Goal: Task Accomplishment & Management: Manage account settings

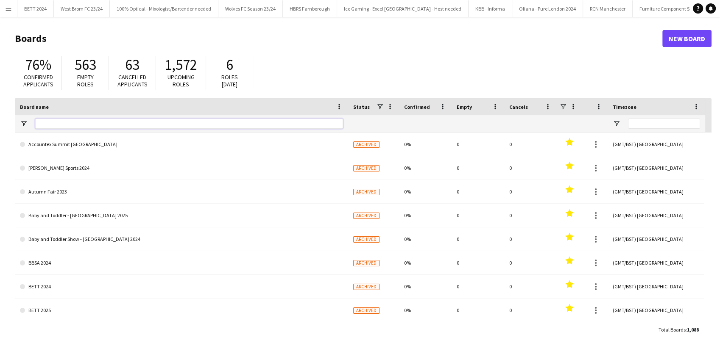
click at [72, 124] on input "Board name Filter Input" at bounding box center [189, 124] width 308 height 10
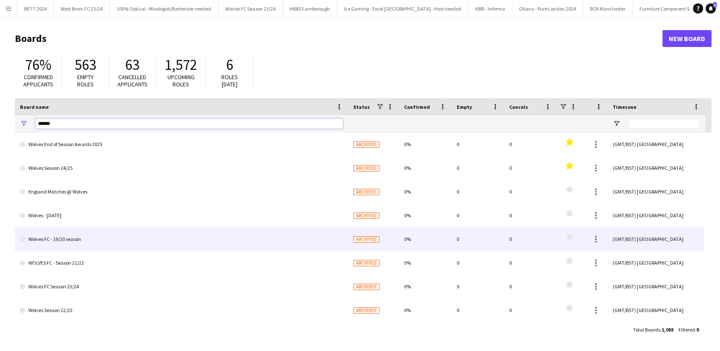
scroll to position [31, 0]
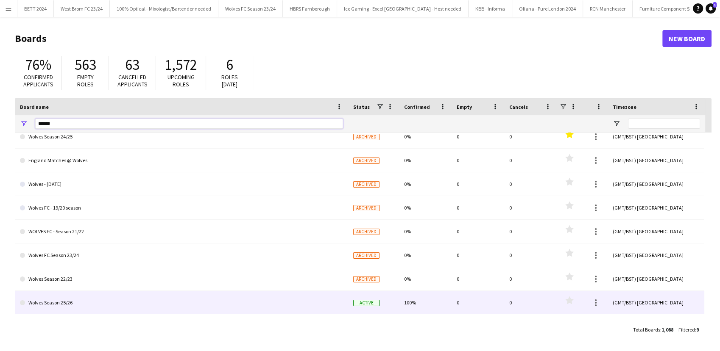
type input "******"
click at [87, 304] on link "Wolves Season 25/26" at bounding box center [181, 303] width 323 height 24
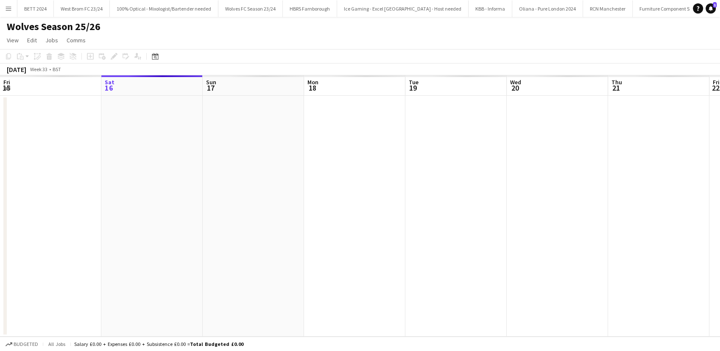
scroll to position [0, 25792]
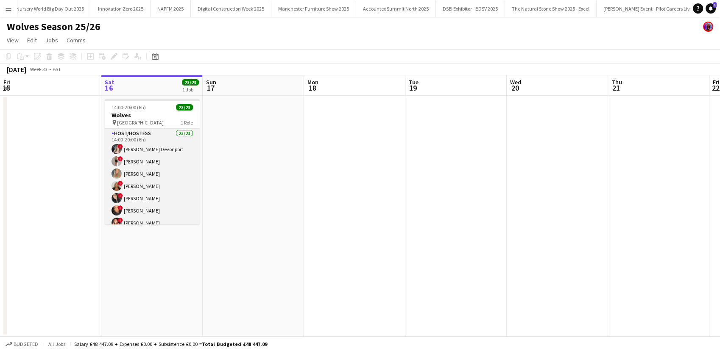
click at [163, 168] on app-card-role "Host/Hostess 23/23 14:00-20:00 (6h) ! [GEOGRAPHIC_DATA] Devonport ! [PERSON_NAM…" at bounding box center [152, 278] width 95 height 299
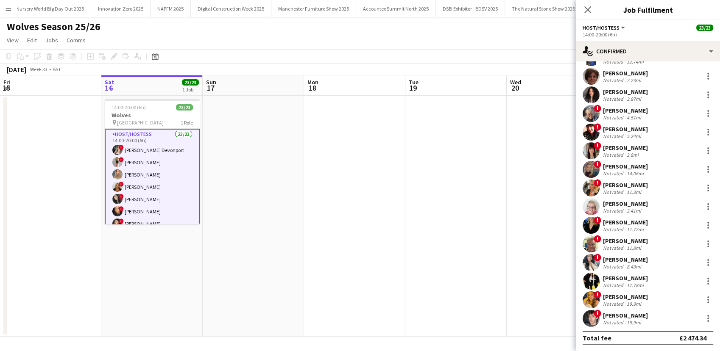
scroll to position [186, 0]
click at [610, 264] on div "Not rated" at bounding box center [614, 267] width 22 height 6
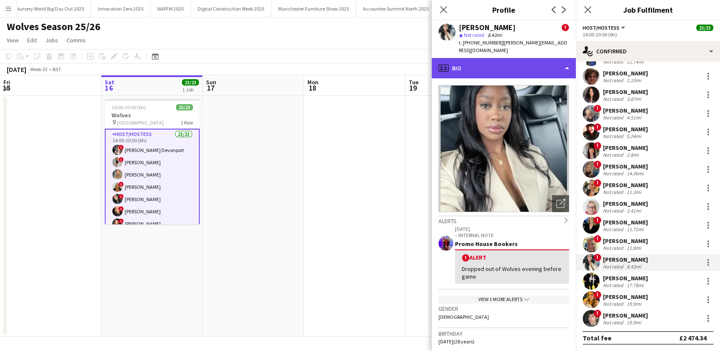
click at [504, 69] on div "profile Bio" at bounding box center [504, 68] width 144 height 20
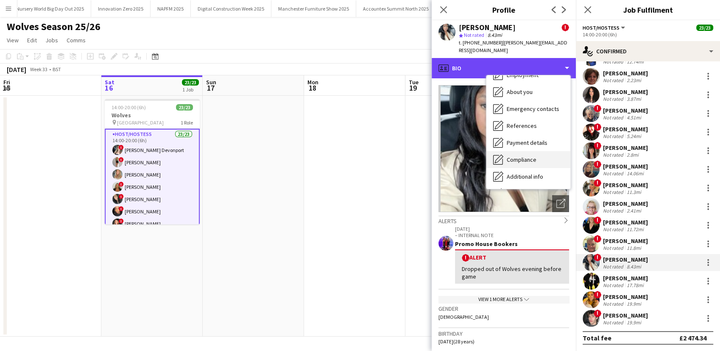
scroll to position [96, 0]
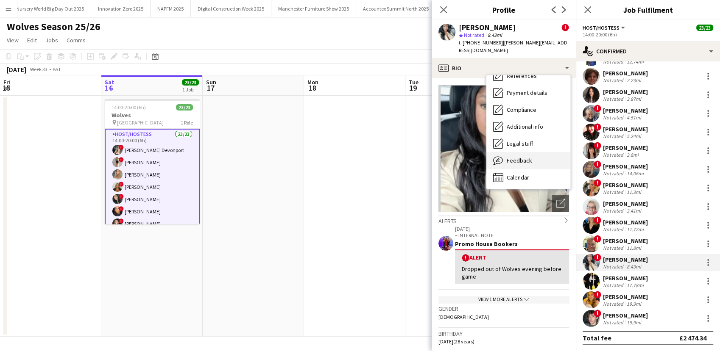
click at [515, 157] on span "Feedback" at bounding box center [519, 161] width 25 height 8
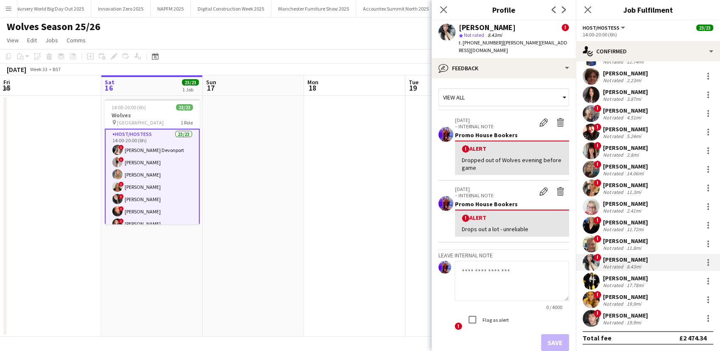
click at [478, 274] on textarea at bounding box center [511, 281] width 114 height 40
type textarea "*"
type textarea "**********"
click at [546, 334] on button "Save" at bounding box center [555, 342] width 28 height 17
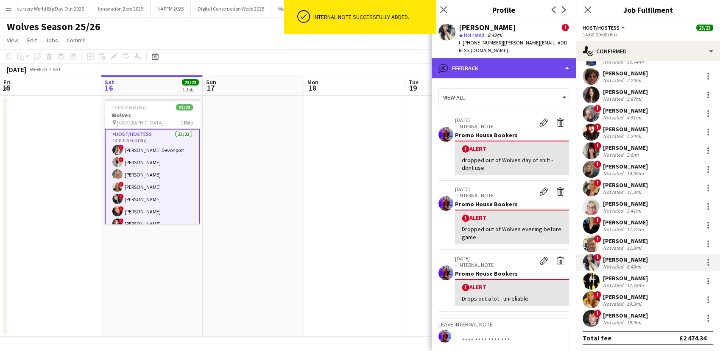
click at [495, 64] on div "bubble-pencil Feedback" at bounding box center [504, 68] width 144 height 20
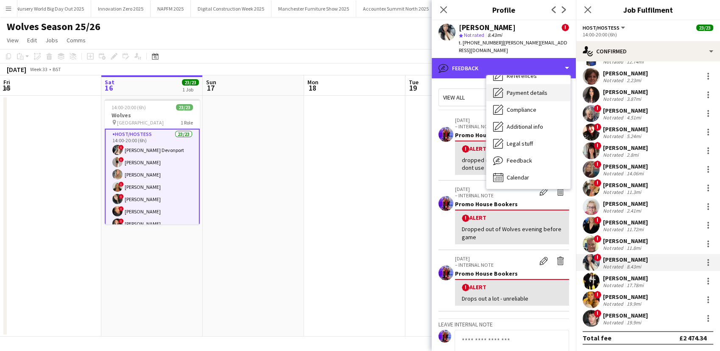
scroll to position [0, 0]
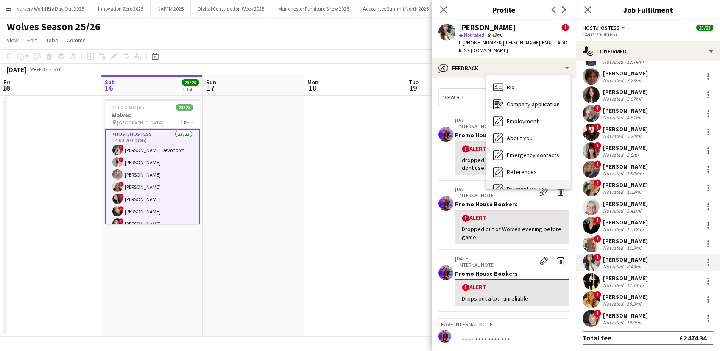
click at [509, 84] on span "Bio" at bounding box center [511, 88] width 8 height 8
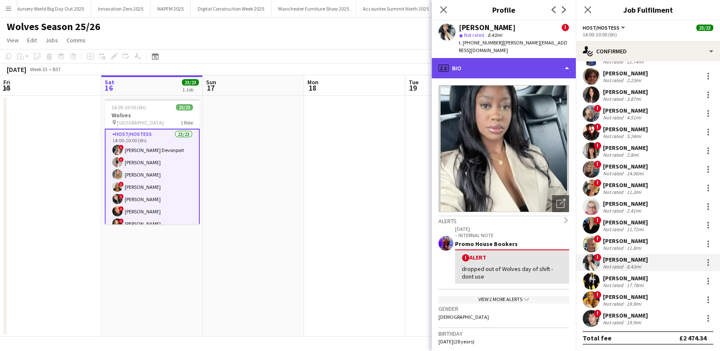
click at [508, 66] on div "profile Bio" at bounding box center [504, 68] width 144 height 20
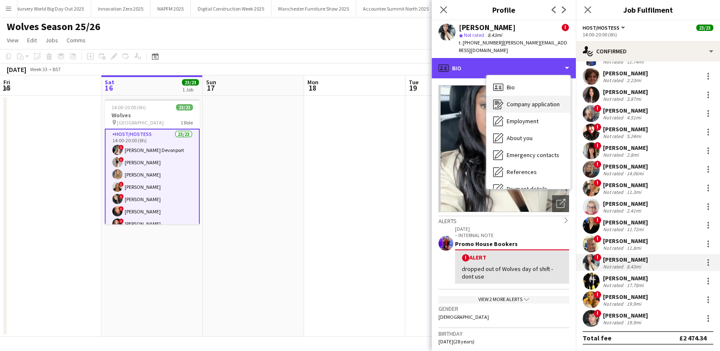
scroll to position [96, 0]
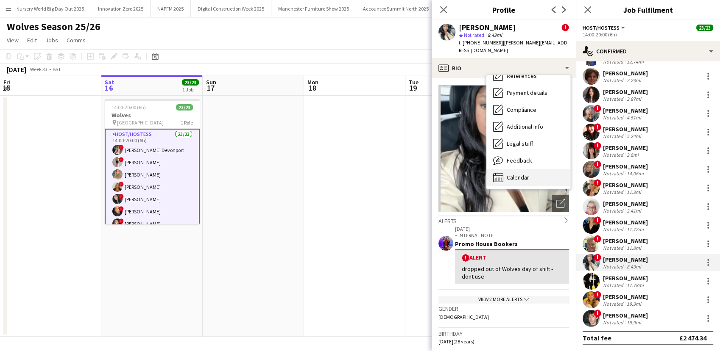
click at [502, 175] on div "Calendar Calendar" at bounding box center [528, 177] width 84 height 17
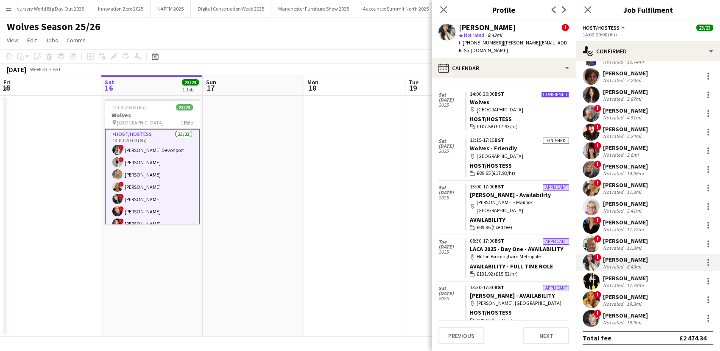
scroll to position [0, 0]
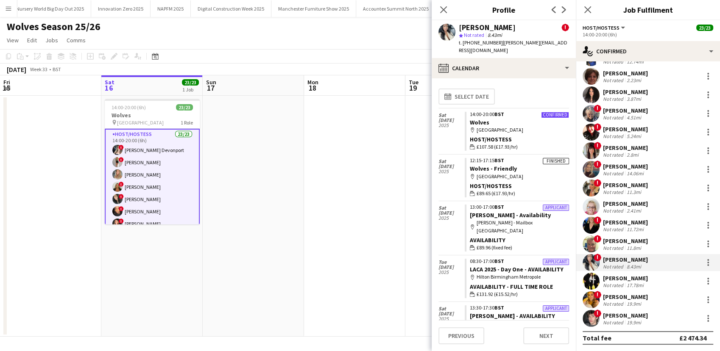
click at [411, 214] on app-date-cell at bounding box center [455, 216] width 101 height 241
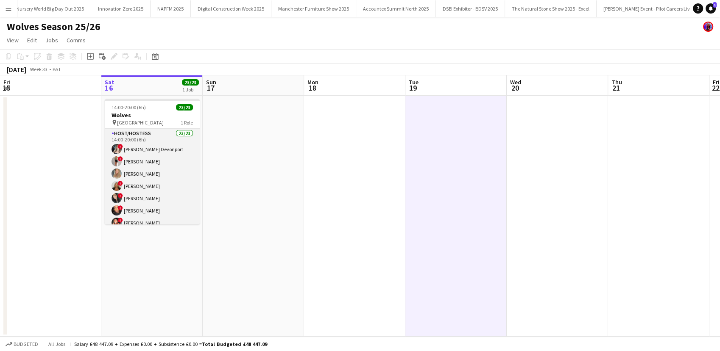
click at [163, 175] on app-card-role "Host/Hostess 23/23 14:00-20:00 (6h) ! [GEOGRAPHIC_DATA] Devonport ! [PERSON_NAM…" at bounding box center [152, 278] width 95 height 299
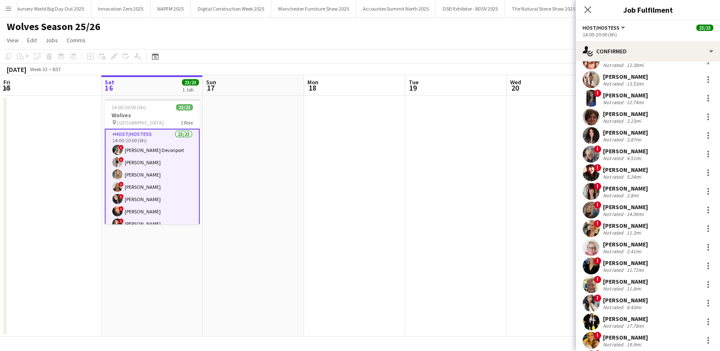
scroll to position [186, 0]
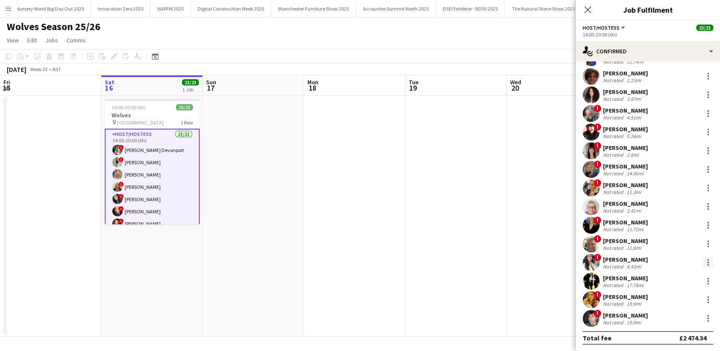
click at [703, 261] on div at bounding box center [708, 263] width 10 height 10
click at [653, 227] on span "Remove" at bounding box center [658, 226] width 25 height 7
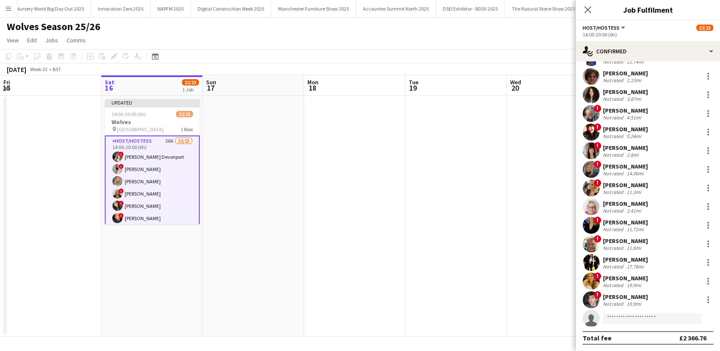
click at [497, 234] on app-date-cell at bounding box center [455, 216] width 101 height 241
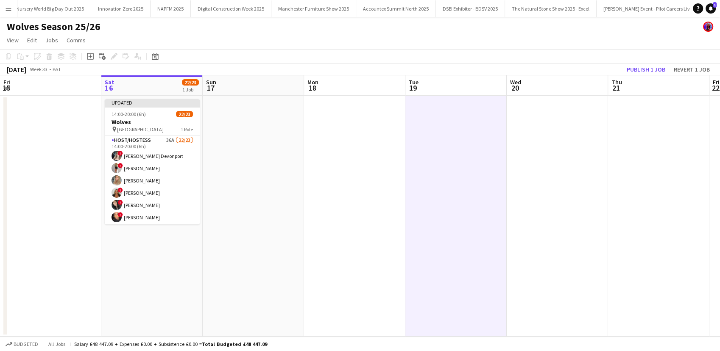
scroll to position [0, 203]
click at [647, 65] on button "Publish 1 job" at bounding box center [645, 69] width 45 height 11
